Goal: Navigation & Orientation: Find specific page/section

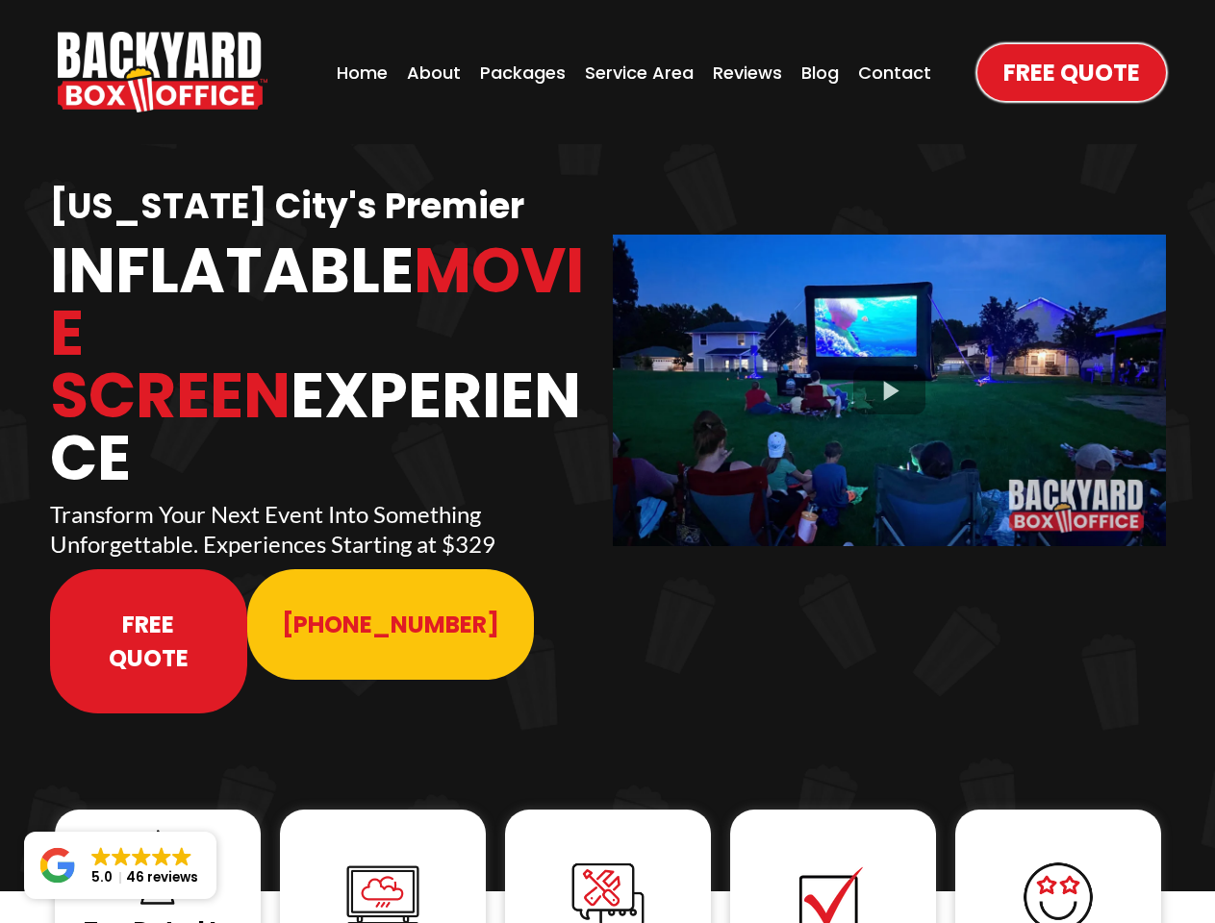
click at [163, 72] on img "https://www.backyardboxoffice.com" at bounding box center [163, 72] width 210 height 81
click at [889, 377] on div at bounding box center [889, 390] width 553 height 311
click at [158, 829] on img at bounding box center [157, 867] width 77 height 77
click at [383, 859] on img at bounding box center [382, 897] width 77 height 77
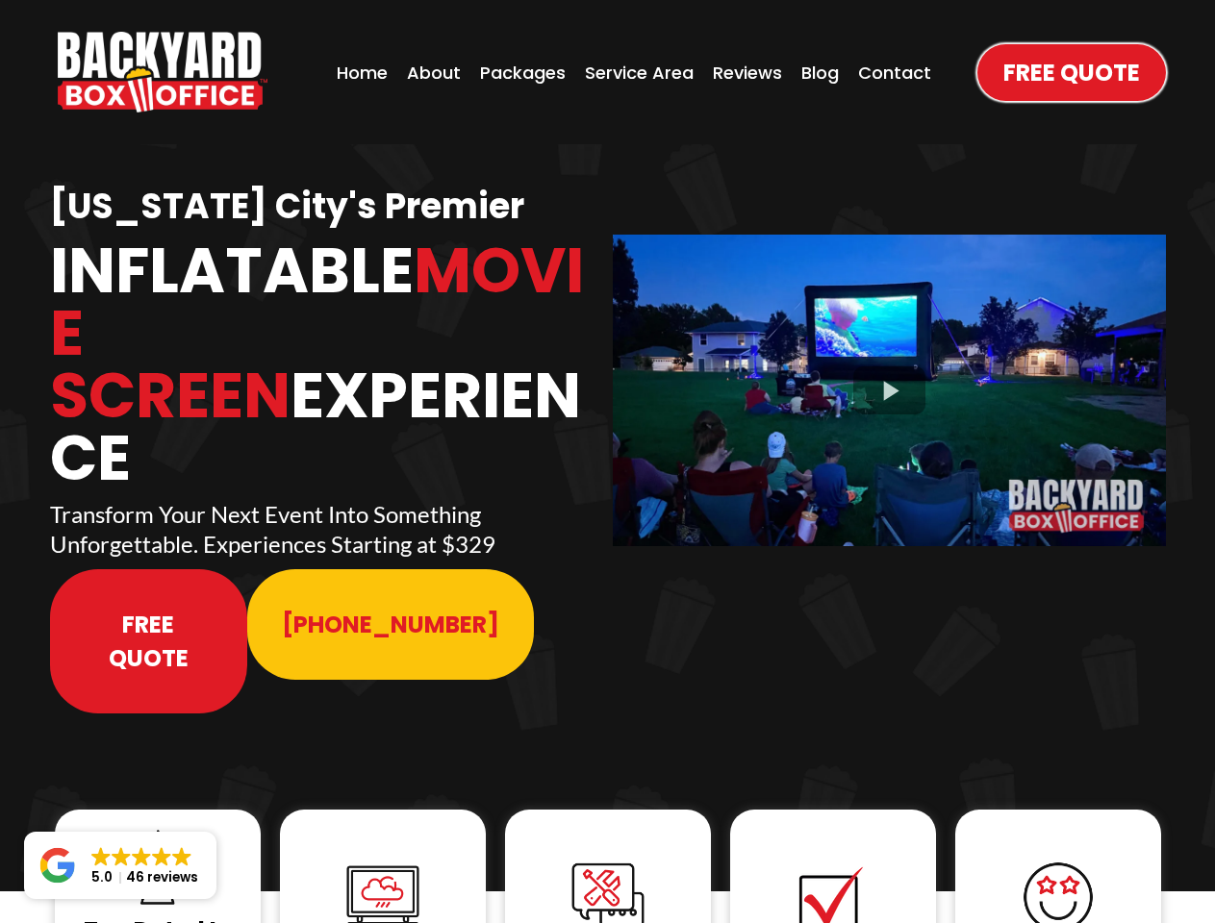
click at [383, 859] on img at bounding box center [382, 897] width 77 height 77
click at [608, 860] on img at bounding box center [607, 898] width 77 height 77
click at [833, 860] on img at bounding box center [832, 898] width 77 height 77
